Goal: Book appointment/travel/reservation

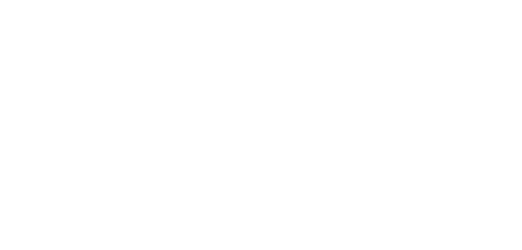
select select
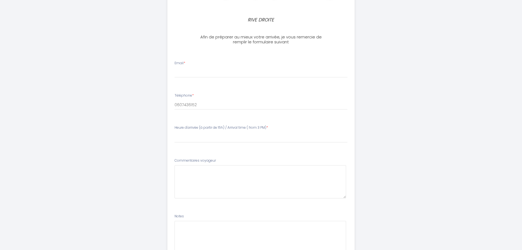
scroll to position [164, 0]
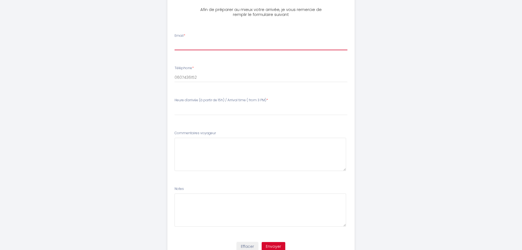
click at [180, 45] on input "Email *" at bounding box center [261, 45] width 173 height 10
type input "[PERSON_NAME][EMAIL_ADDRESS][DOMAIN_NAME]"
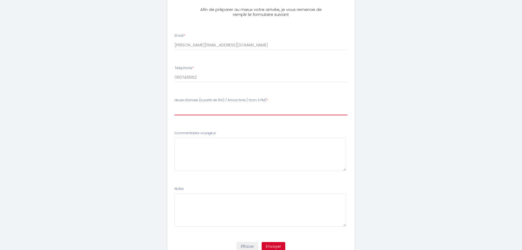
click at [176, 107] on select "15:00 15:30 16:00 16:30 17:00 17:30 18:00 18:30 19:00 19:30 20:00 20:30 21:00 2…" at bounding box center [261, 110] width 173 height 10
select select "17:30"
click at [175, 105] on select "15:00 15:30 16:00 16:30 17:00 17:30 18:00 18:30 19:00 19:30 20:00 20:30 21:00 2…" at bounding box center [261, 110] width 173 height 10
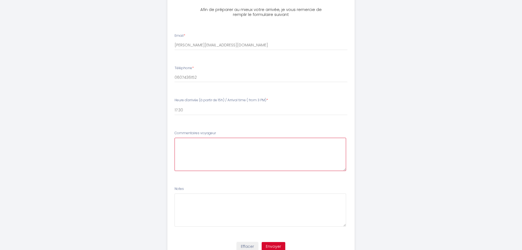
click at [180, 145] on voyageur3 at bounding box center [261, 154] width 172 height 33
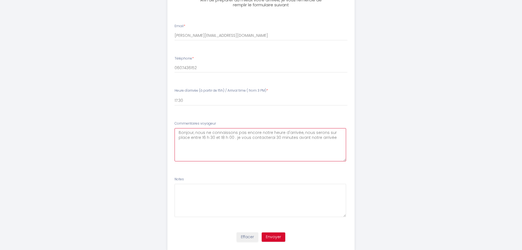
scroll to position [188, 0]
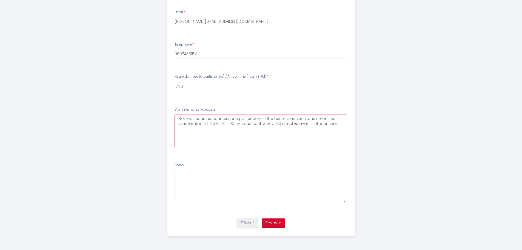
type voyageur3 "Bonjour, nous ne connaissons pas encore notre heure d'arrivée, nous serons sur …"
click at [272, 221] on button "Envoyer" at bounding box center [274, 222] width 24 height 9
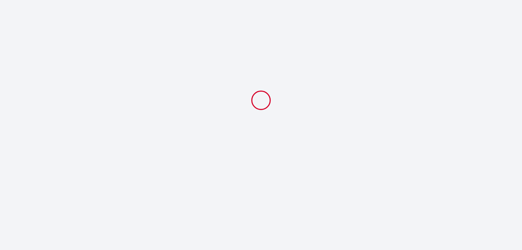
scroll to position [0, 0]
select select "17:30"
